Goal: Understand process/instructions: Learn how to perform a task or action

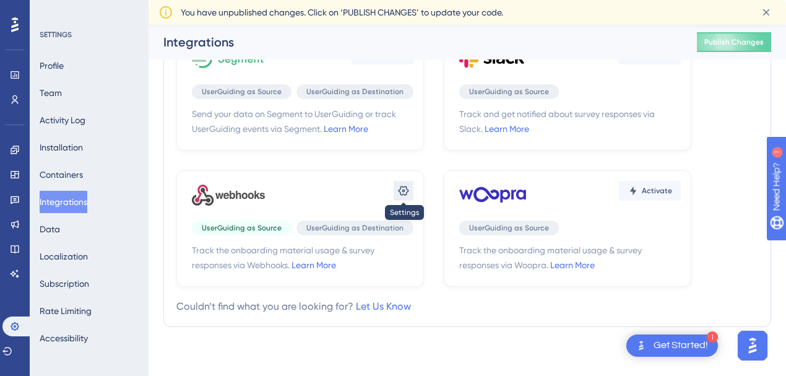
click at [402, 186] on icon at bounding box center [403, 191] width 11 height 10
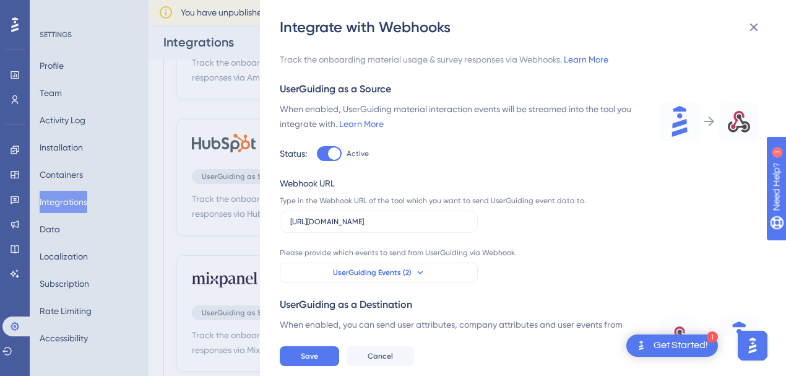
click at [440, 268] on button "UserGuiding Events (2)" at bounding box center [379, 272] width 198 height 20
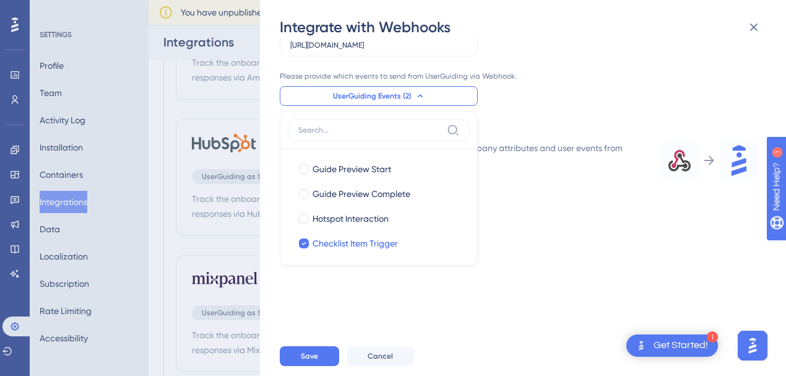
click at [522, 93] on div "Please provide which events to send from UserGuiding via Webhook. UserGuiding E…" at bounding box center [436, 88] width 312 height 35
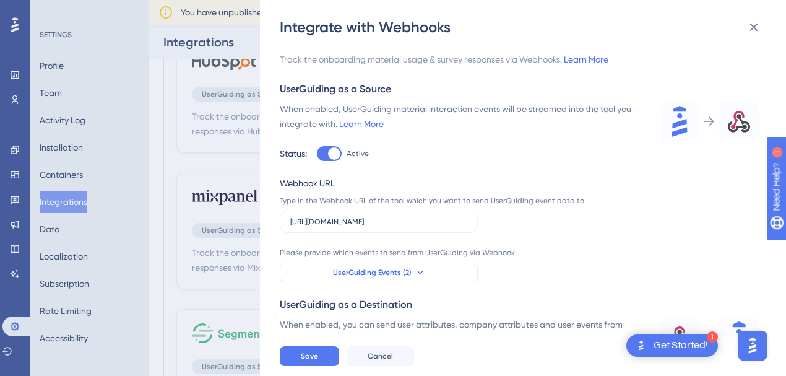
click at [405, 272] on span "UserGuiding Events (2)" at bounding box center [372, 272] width 79 height 10
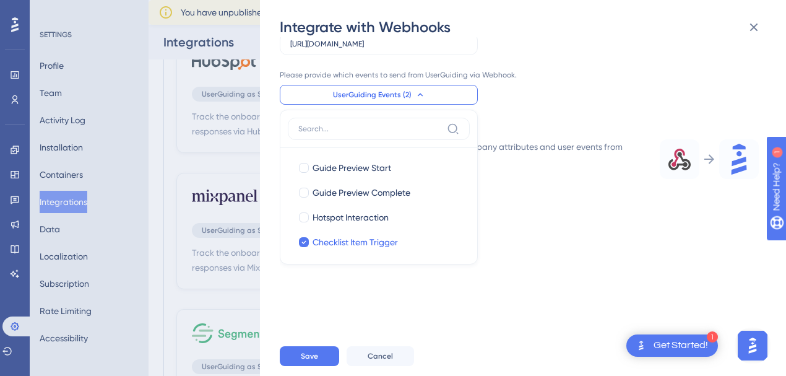
click at [569, 182] on div "When enabled, you can send user attributes, company attributes and user events …" at bounding box center [462, 168] width 365 height 59
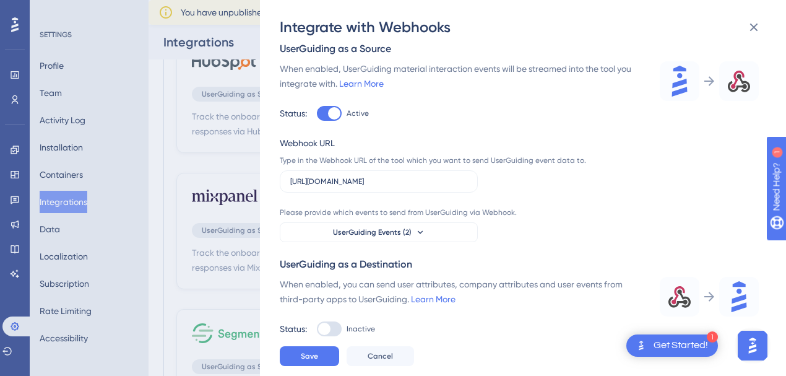
scroll to position [40, 0]
click at [415, 231] on icon at bounding box center [420, 233] width 10 height 10
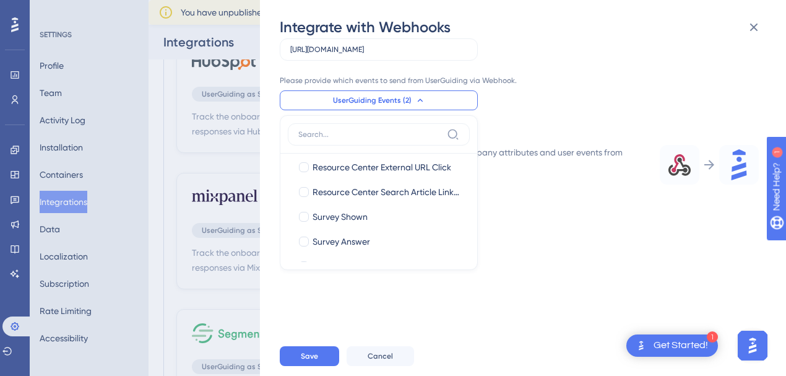
scroll to position [290, 0]
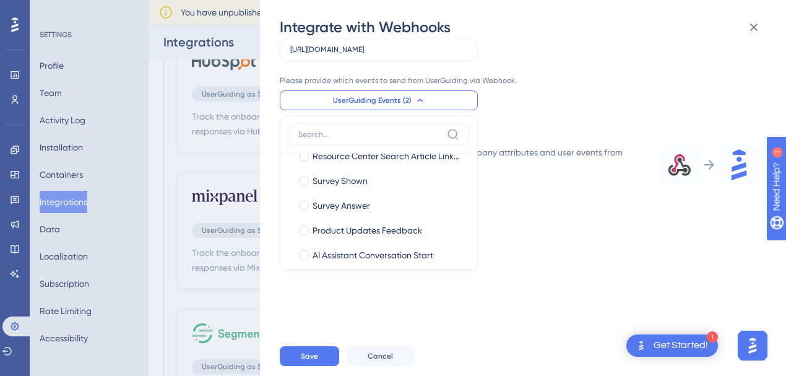
click at [564, 170] on div "When enabled, you can send user attributes, company attributes and user events …" at bounding box center [462, 160] width 365 height 30
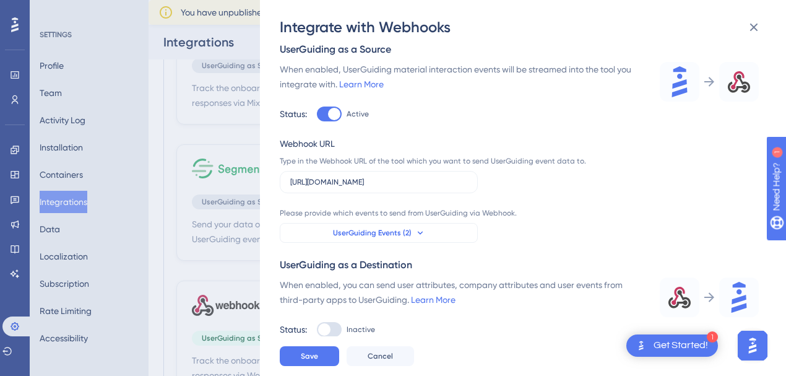
scroll to position [330, 0]
